Goal: Task Accomplishment & Management: Complete application form

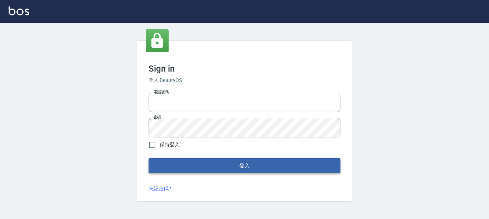
type input "0228278166"
click at [262, 170] on button "登入" at bounding box center [245, 165] width 192 height 15
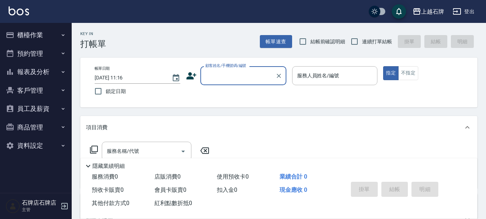
click at [38, 72] on button "報表及分析" at bounding box center [36, 72] width 66 height 19
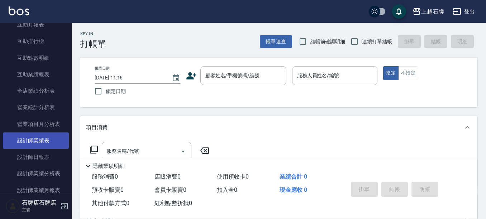
scroll to position [179, 0]
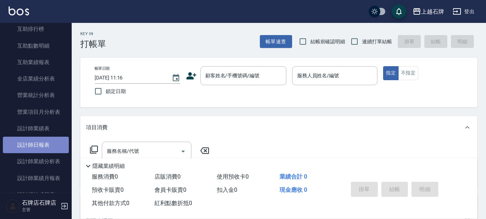
click at [52, 147] on link "設計師日報表" at bounding box center [36, 145] width 66 height 16
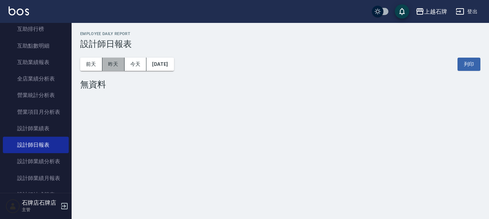
click at [119, 64] on button "昨天" at bounding box center [113, 64] width 22 height 13
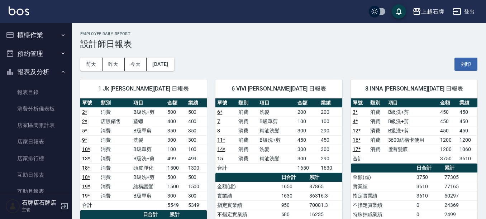
click at [40, 30] on button "櫃檯作業" at bounding box center [36, 35] width 66 height 19
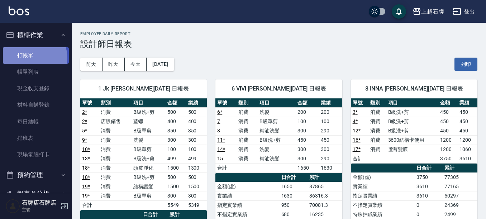
click at [30, 58] on link "打帳單" at bounding box center [36, 55] width 66 height 16
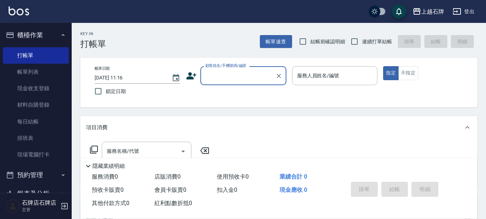
click at [210, 77] on input "顧客姓名/手機號碼/編號" at bounding box center [238, 76] width 69 height 13
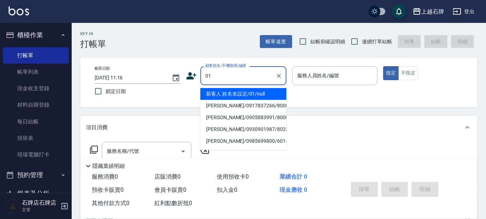
type input "01"
type input "6"
type input "新客人 姓名未設定/01/null"
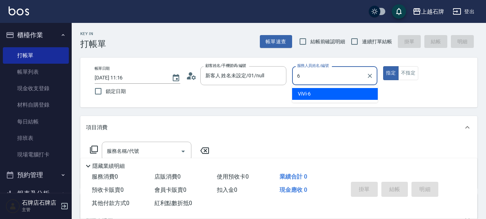
type input "6"
type button "true"
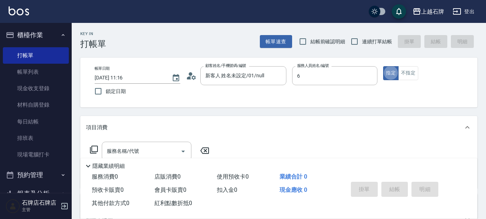
type input "ViVi-6"
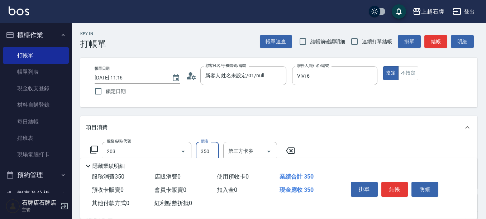
type input "B級洗+剪(203)"
type input "499"
drag, startPoint x: 408, startPoint y: 71, endPoint x: 416, endPoint y: 69, distance: 7.5
click at [409, 71] on button "不指定" at bounding box center [408, 73] width 20 height 14
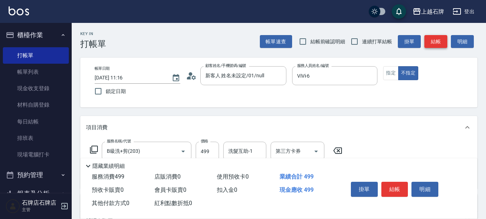
click at [429, 47] on button "結帳" at bounding box center [435, 41] width 23 height 13
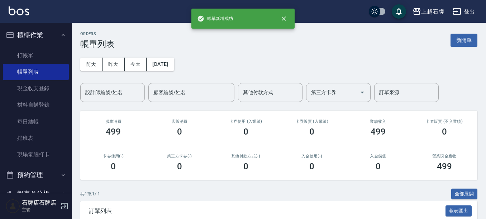
scroll to position [70, 0]
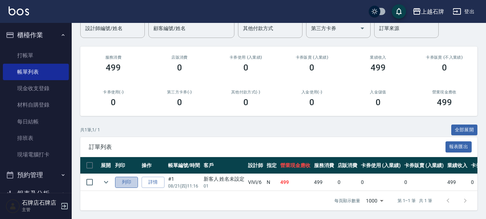
click at [130, 177] on button "列印" at bounding box center [126, 182] width 23 height 11
